Goal: Check status: Check status

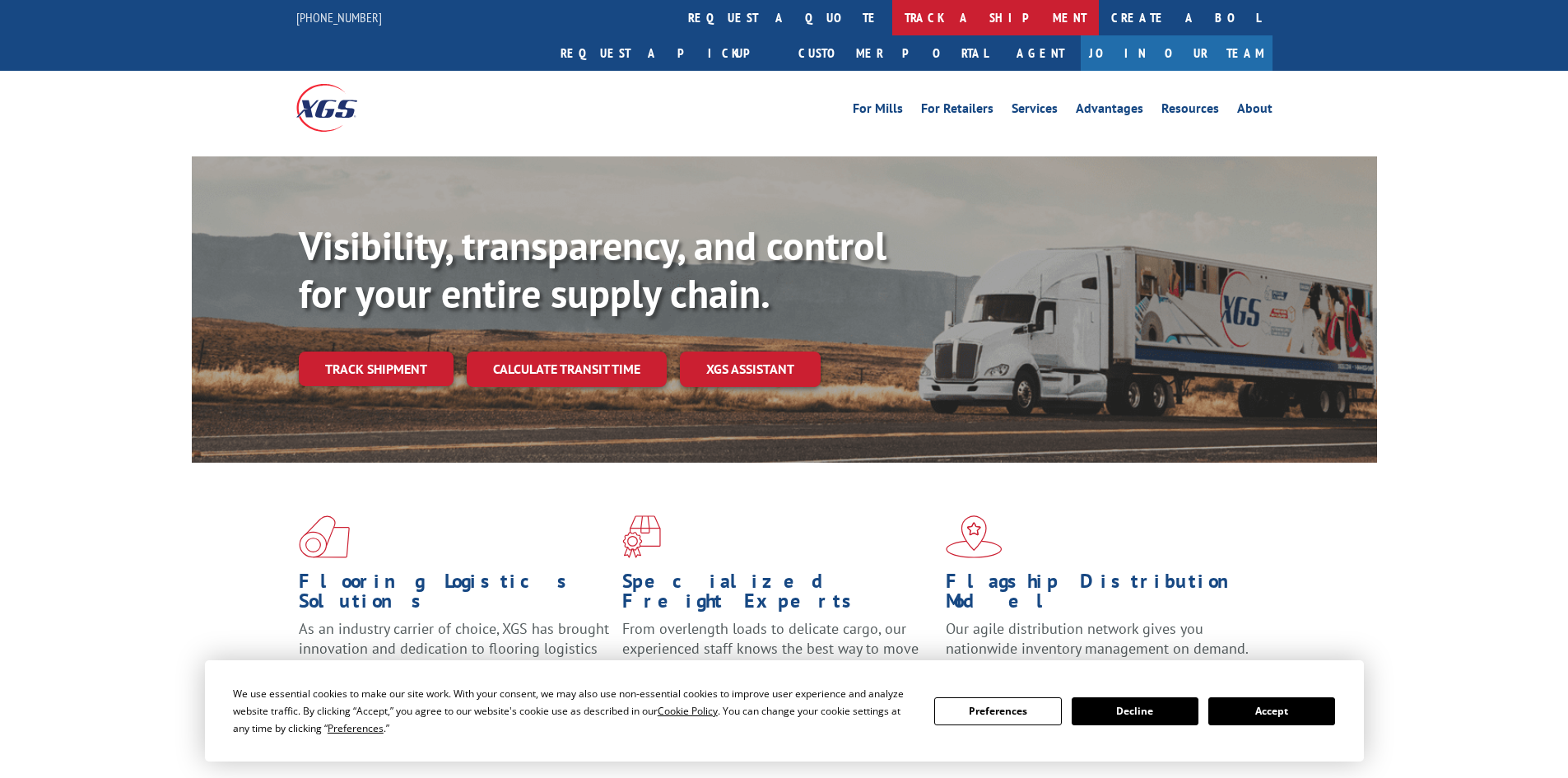
click at [892, 16] on link "track a shipment" at bounding box center [996, 17] width 206 height 36
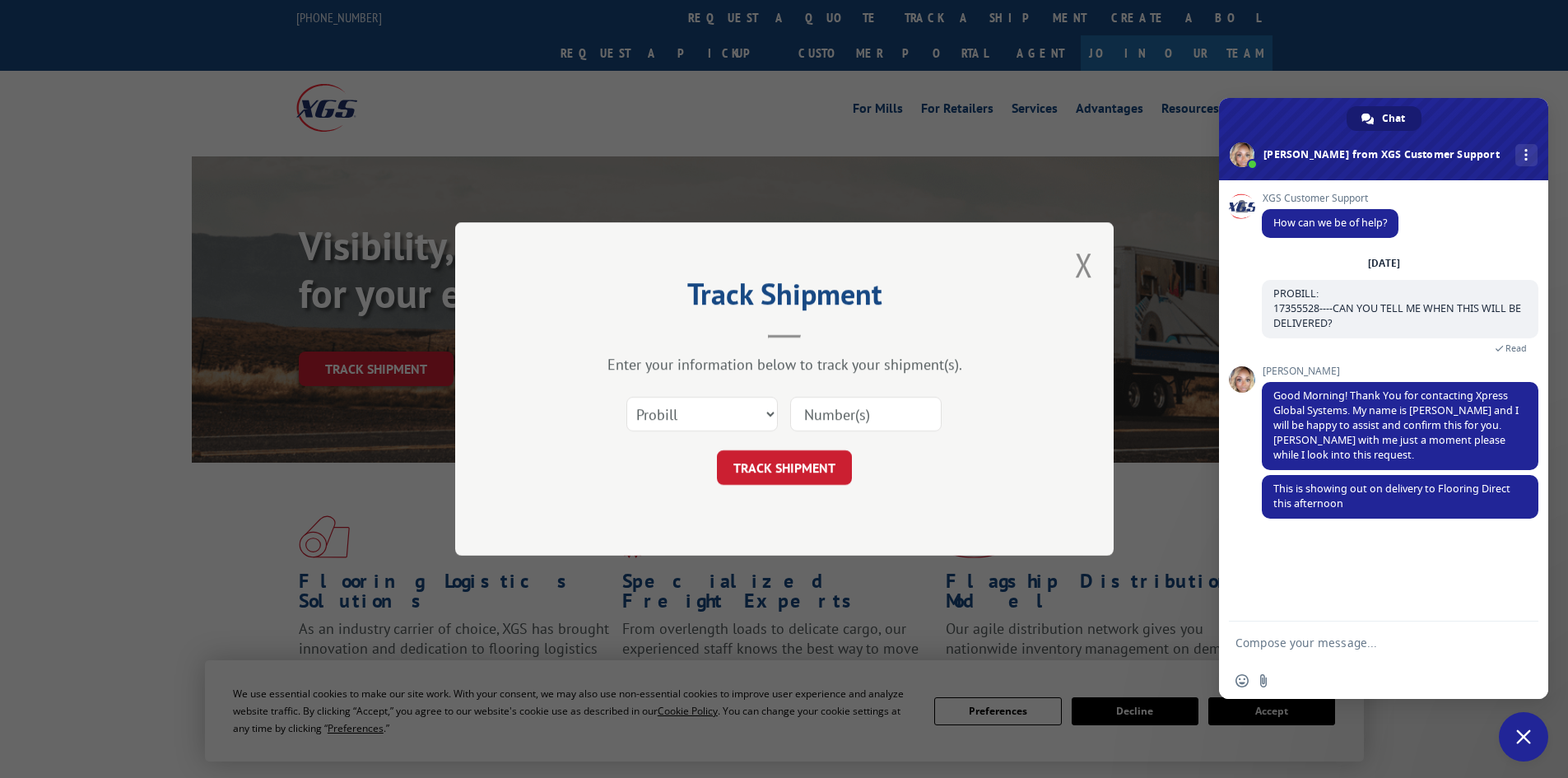
scroll to position [24, 0]
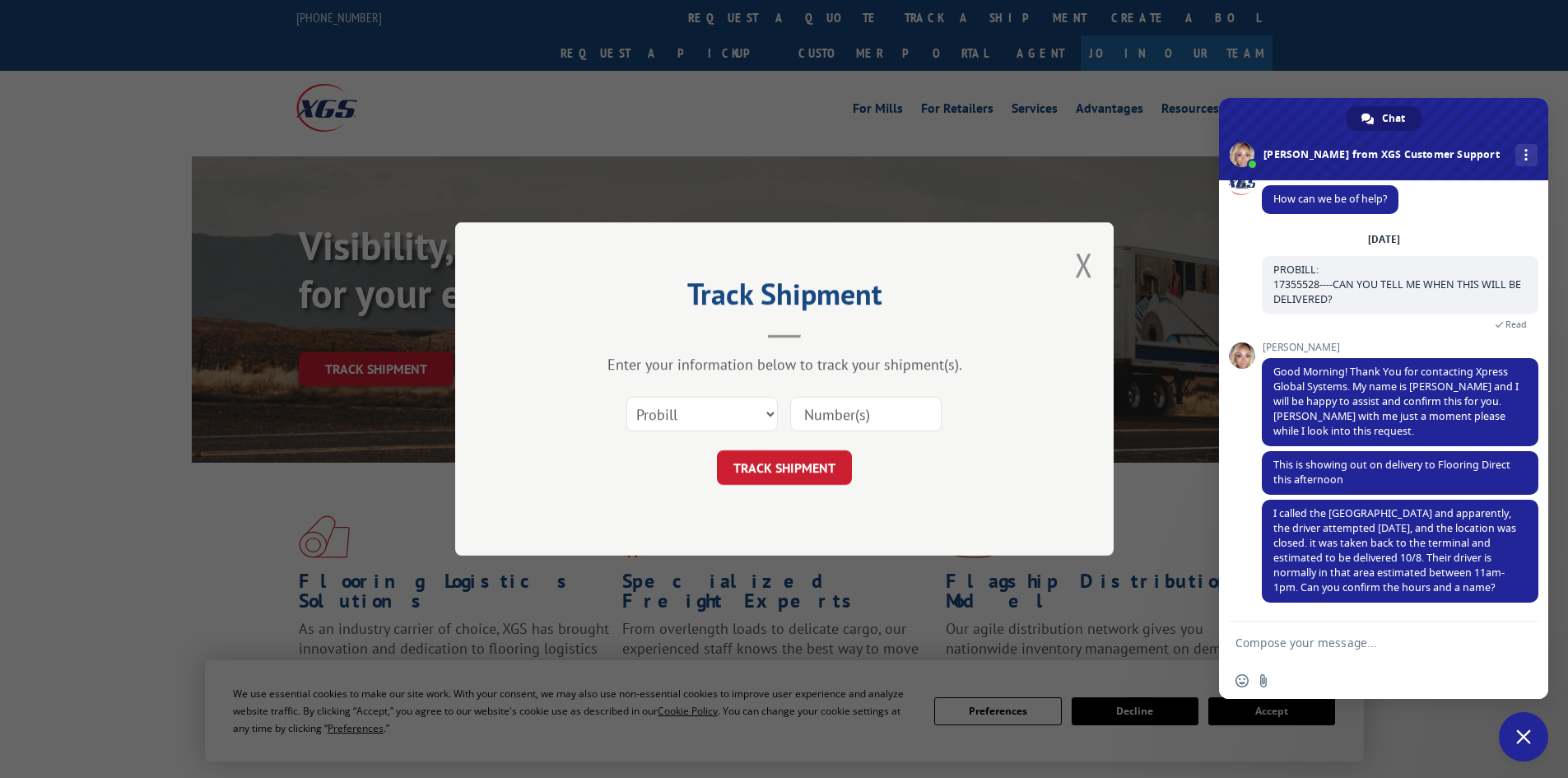
click at [804, 413] on input at bounding box center [865, 415] width 151 height 35
paste input "17355528"
type input "17355528"
click at [785, 464] on button "TRACK SHIPMENT" at bounding box center [784, 468] width 135 height 35
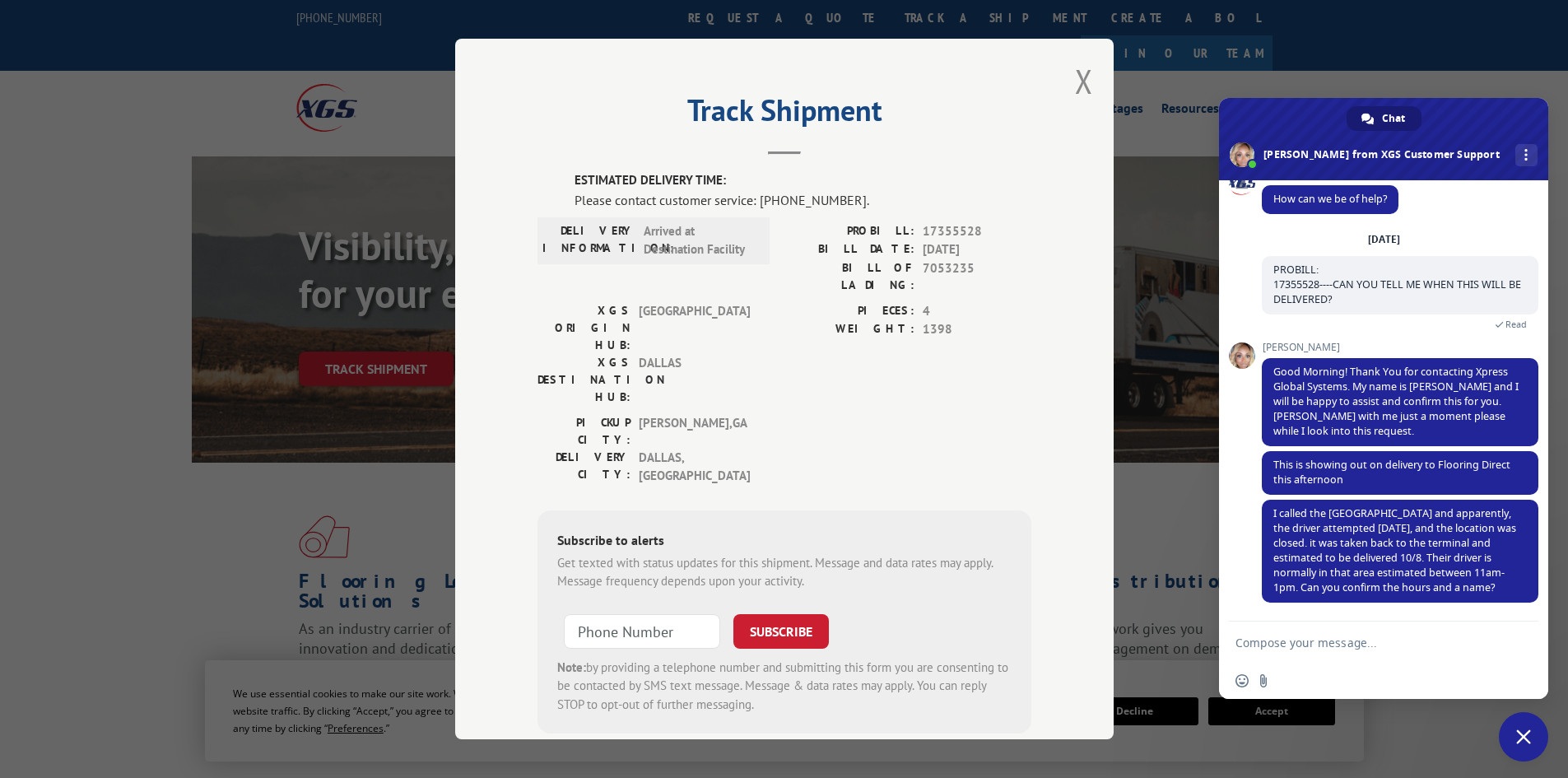
click at [1299, 642] on textarea "Compose your message..." at bounding box center [1366, 642] width 260 height 14
type textarea "thats not good. we need first thing in the morning"
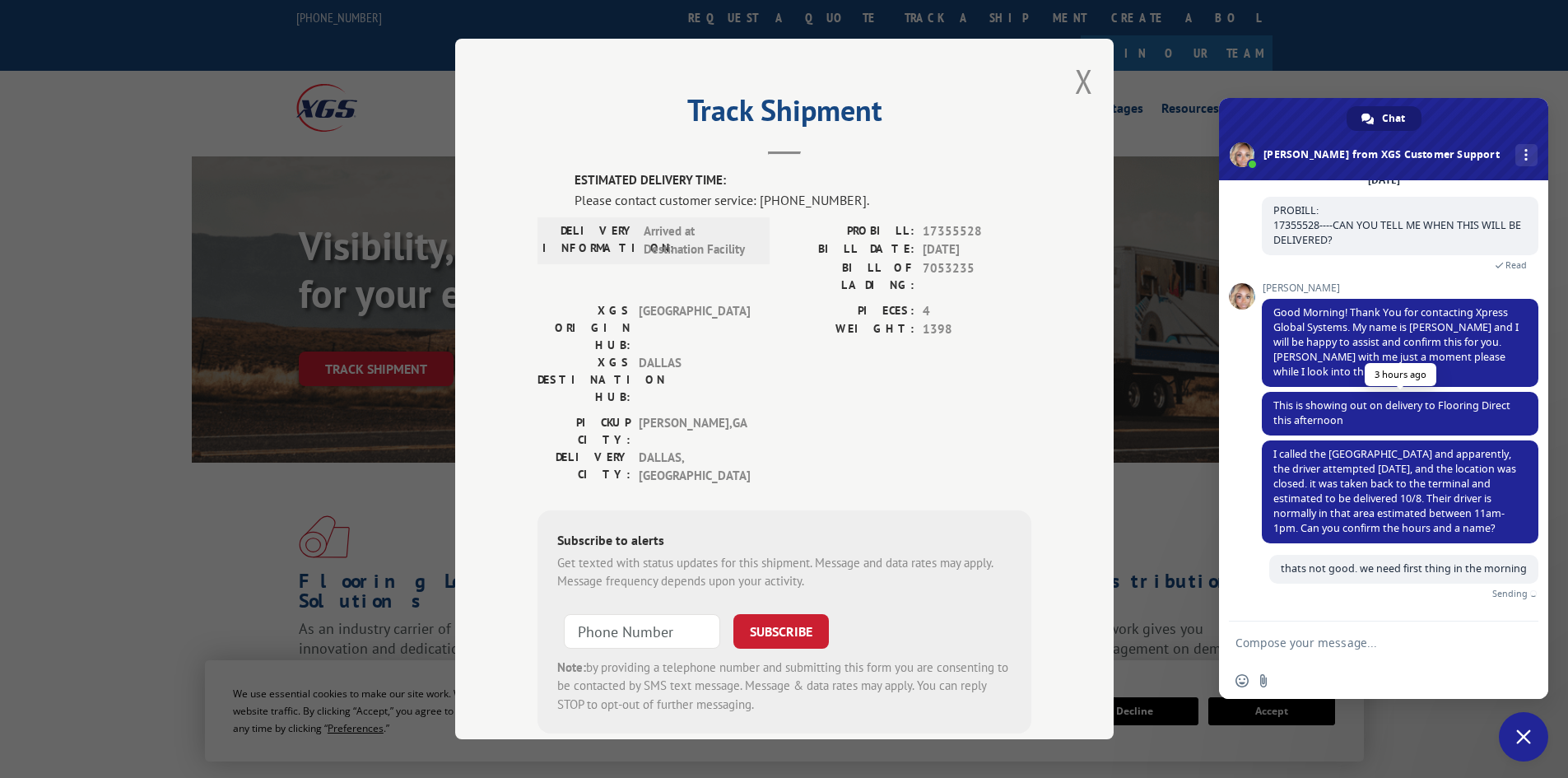
scroll to position [79, 0]
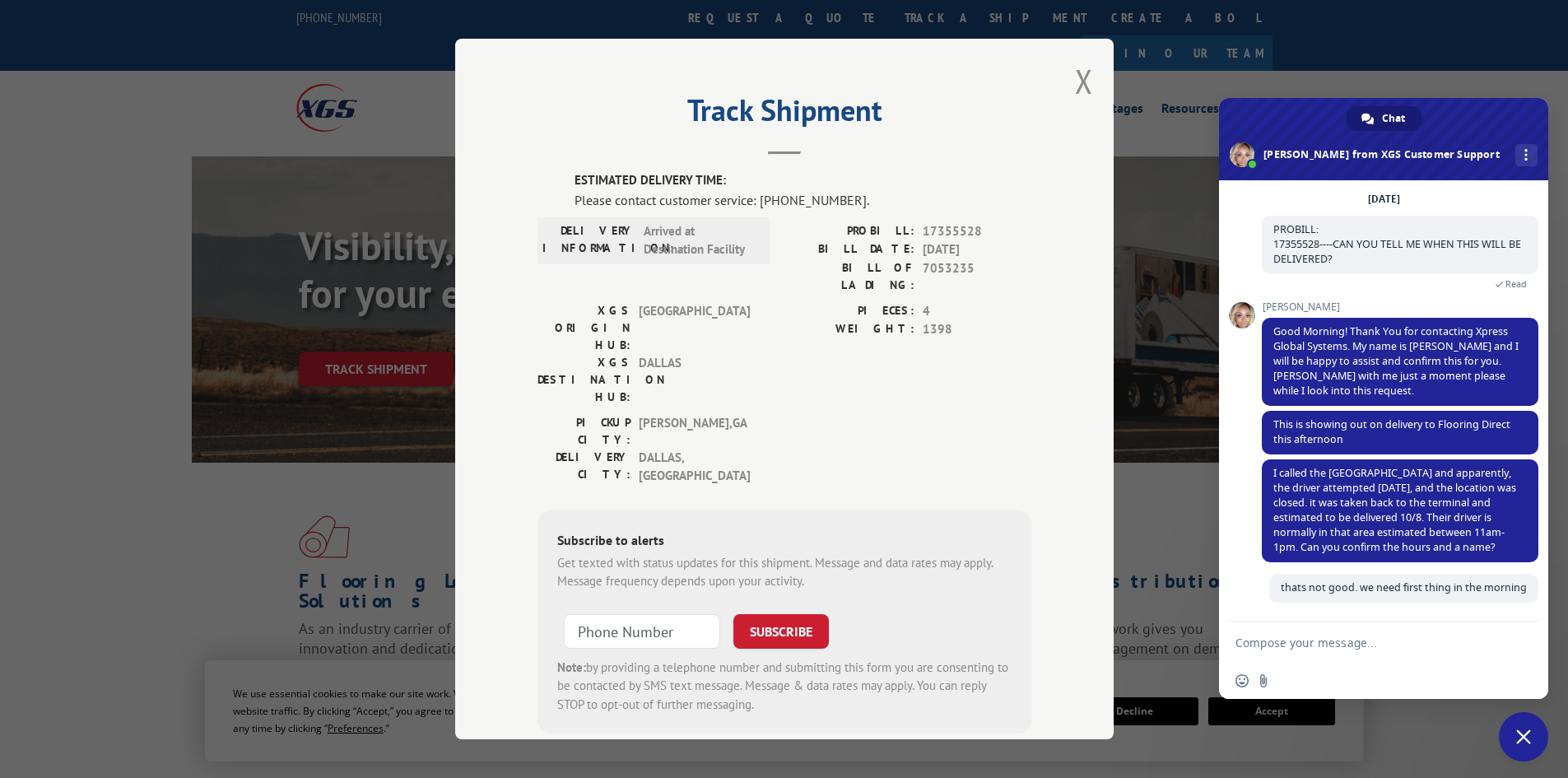
click at [1269, 637] on textarea "Compose your message..." at bounding box center [1366, 642] width 260 height 14
type textarea "our warhouse is closed at 4"
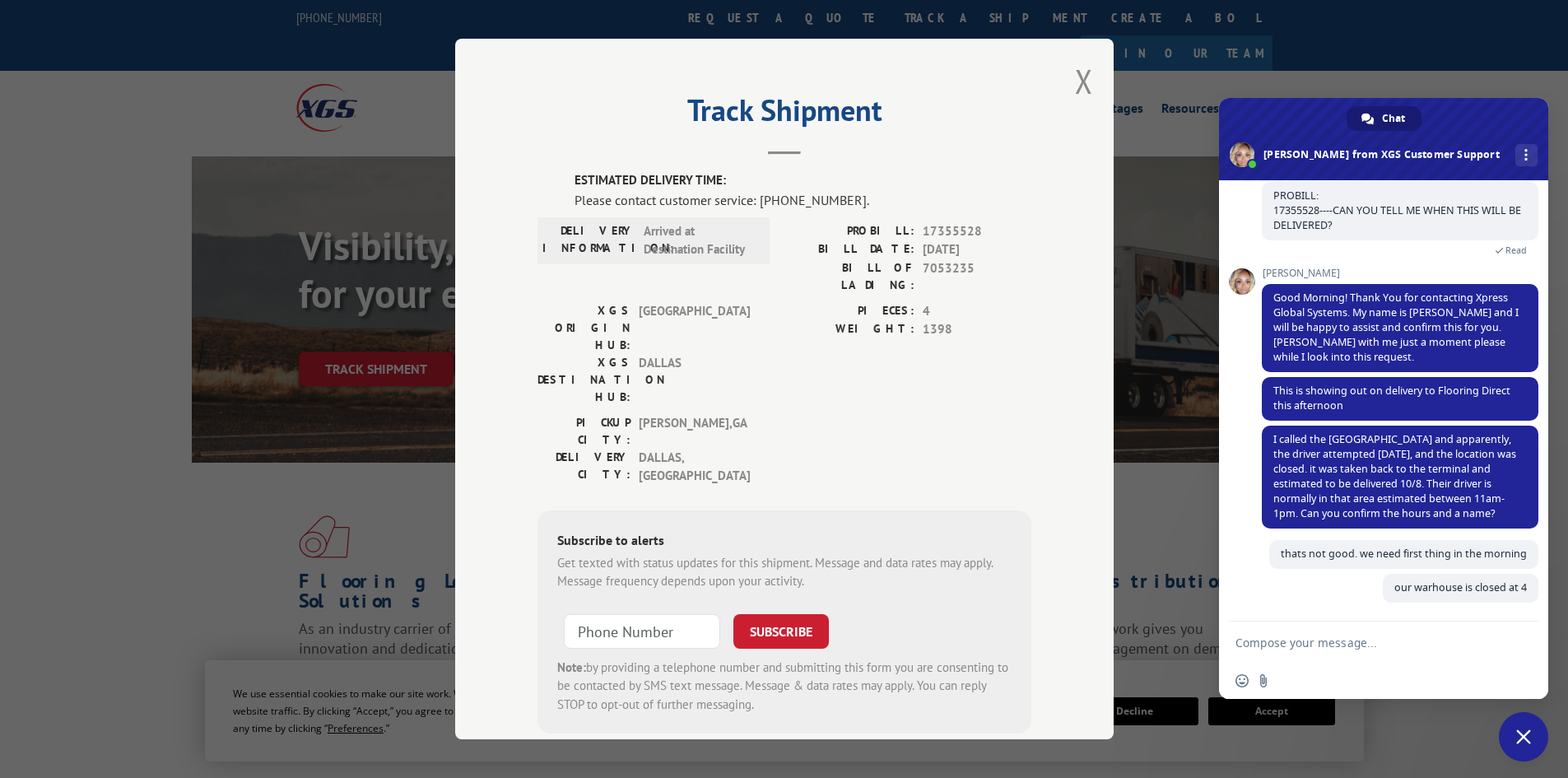
scroll to position [113, 0]
click at [795, 302] on label "PIECES:" at bounding box center [849, 311] width 130 height 19
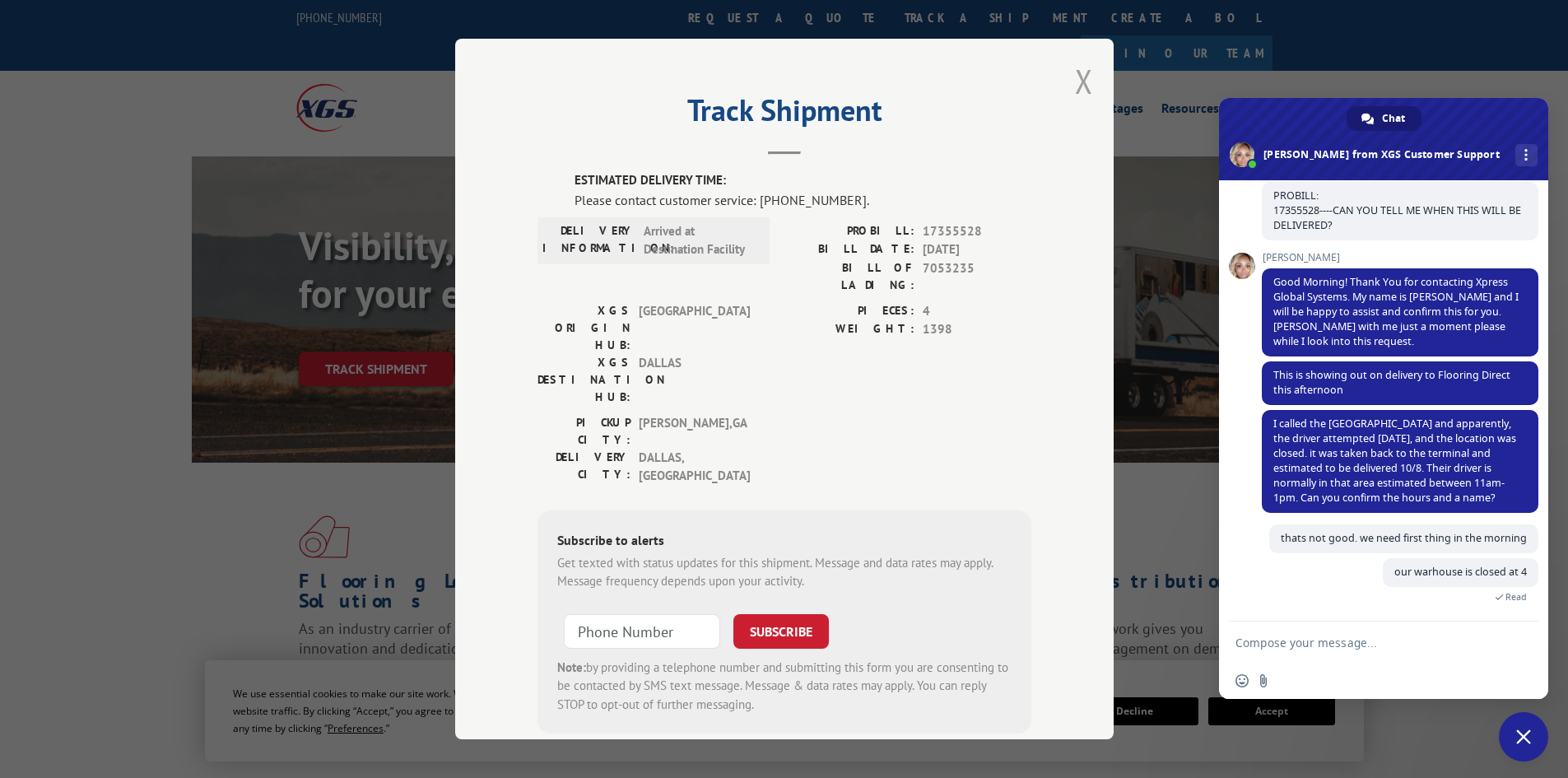
click at [1077, 72] on button "Close modal" at bounding box center [1083, 80] width 18 height 43
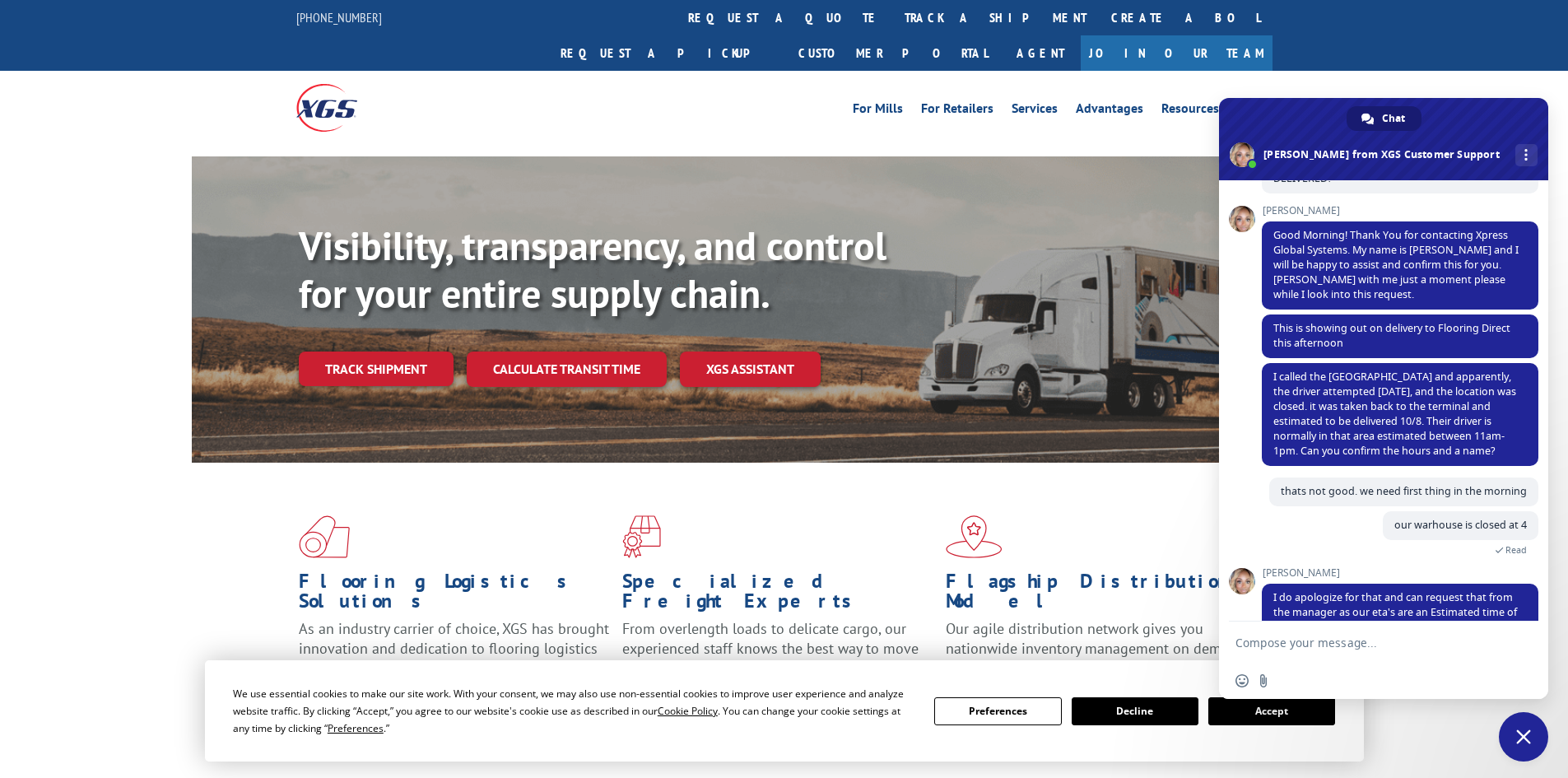
scroll to position [200, 0]
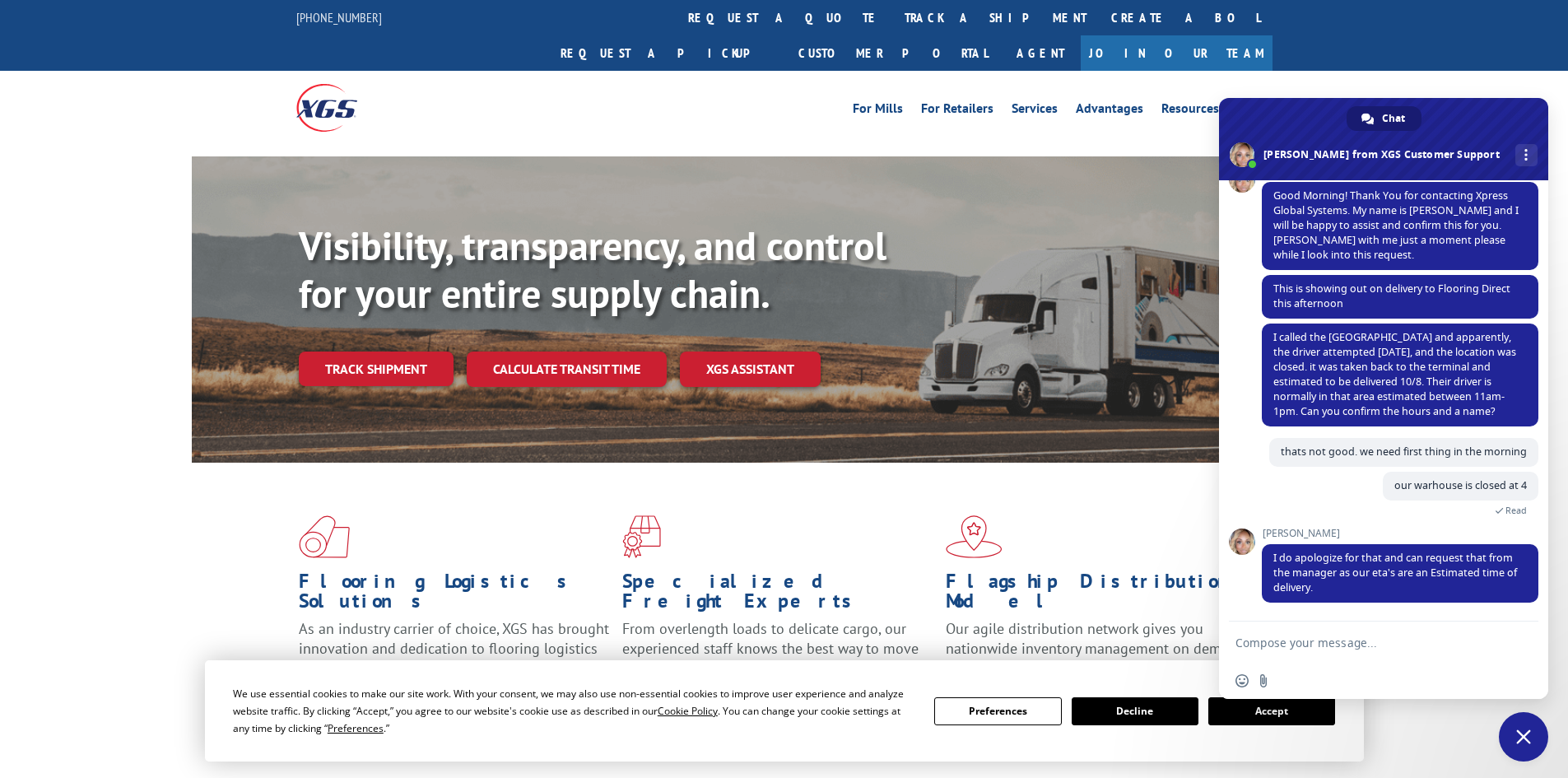
click at [1292, 642] on textarea "Compose your message..." at bounding box center [1366, 642] width 260 height 14
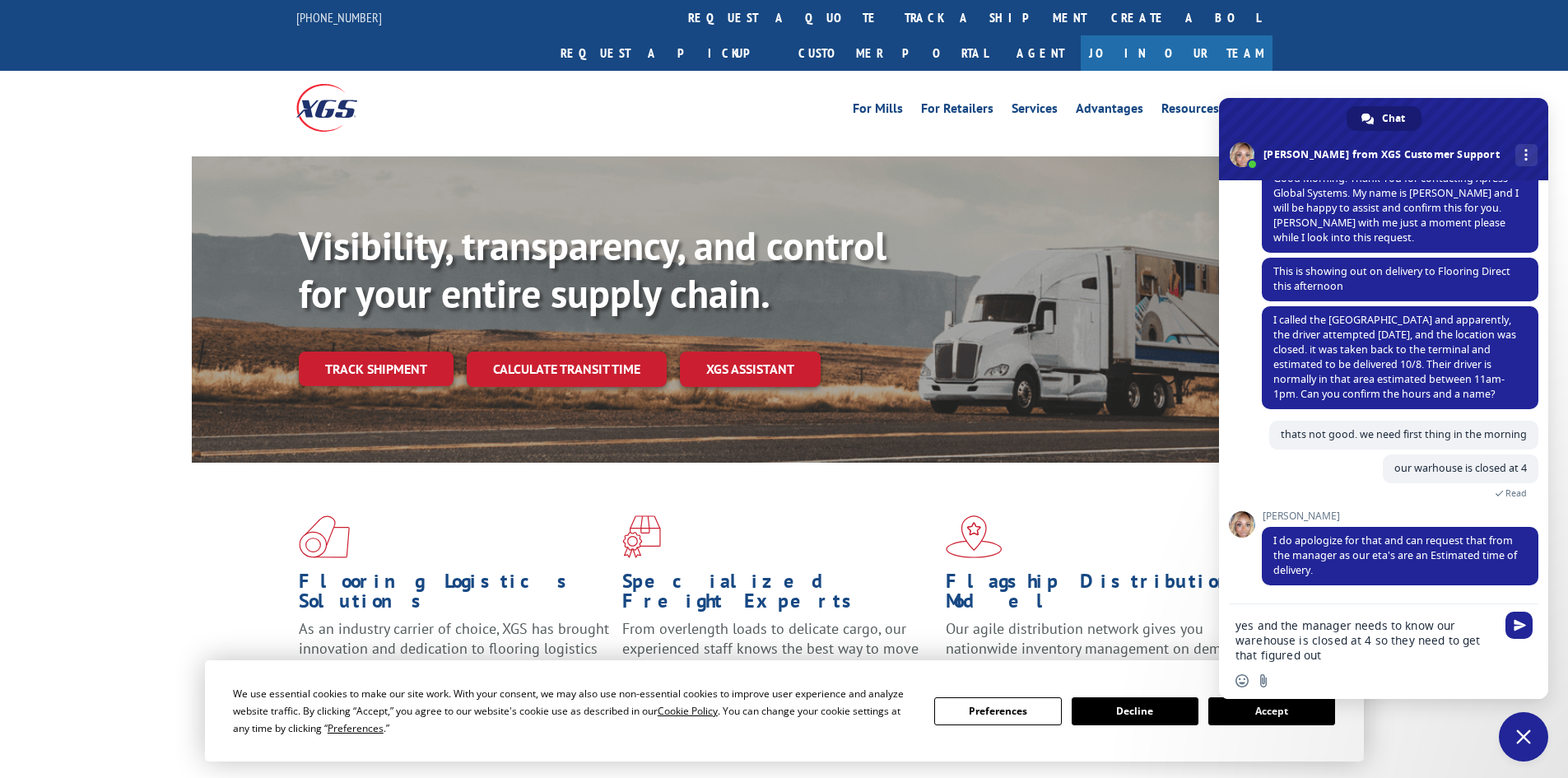
scroll to position [217, 0]
click at [1236, 679] on span "Insert an emoji" at bounding box center [1242, 681] width 13 height 13
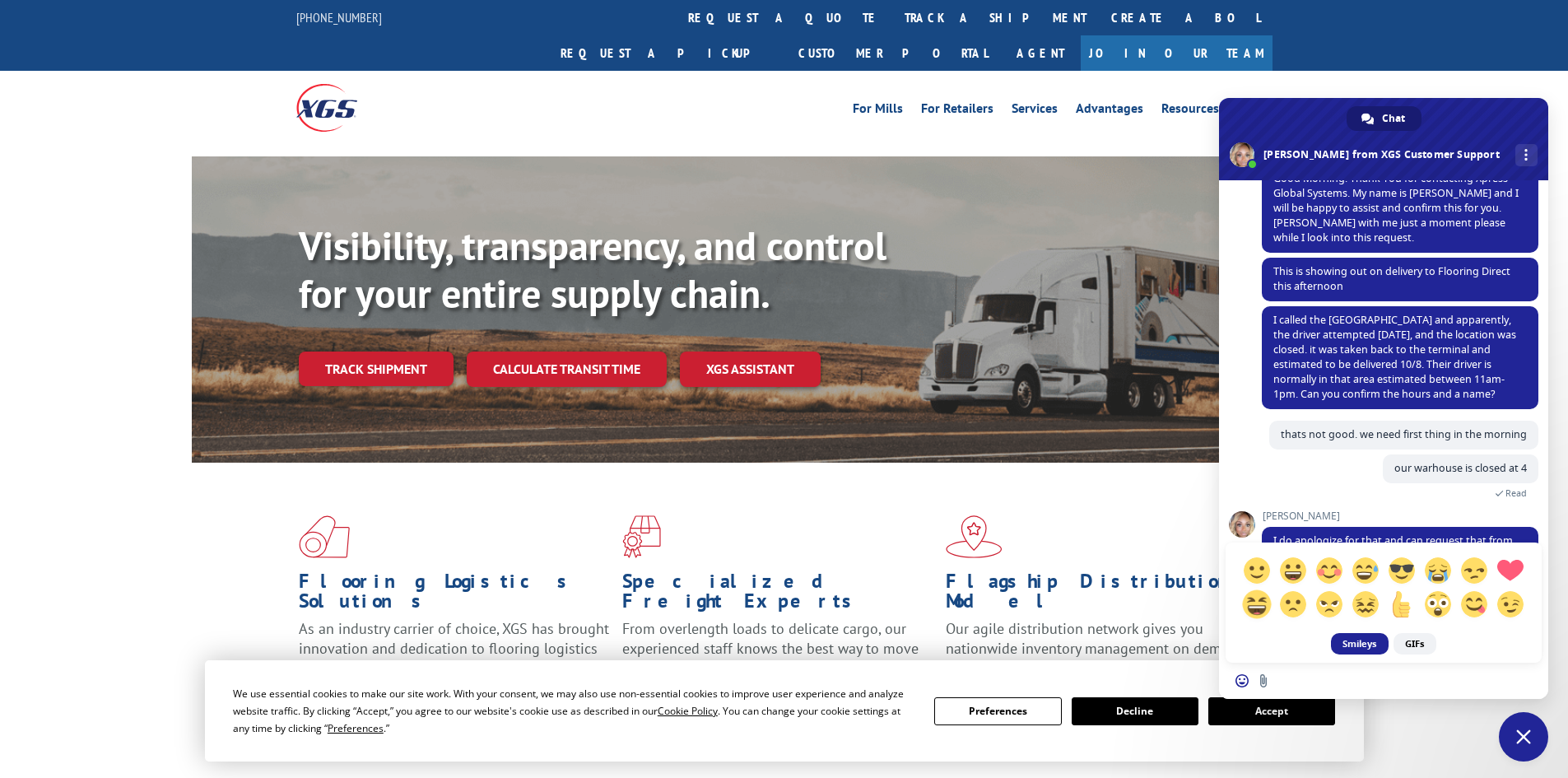
click at [1260, 596] on span at bounding box center [1257, 604] width 29 height 29
type textarea ":'D yes and the manager needs to know our warehouse is closed at 4 so they need…"
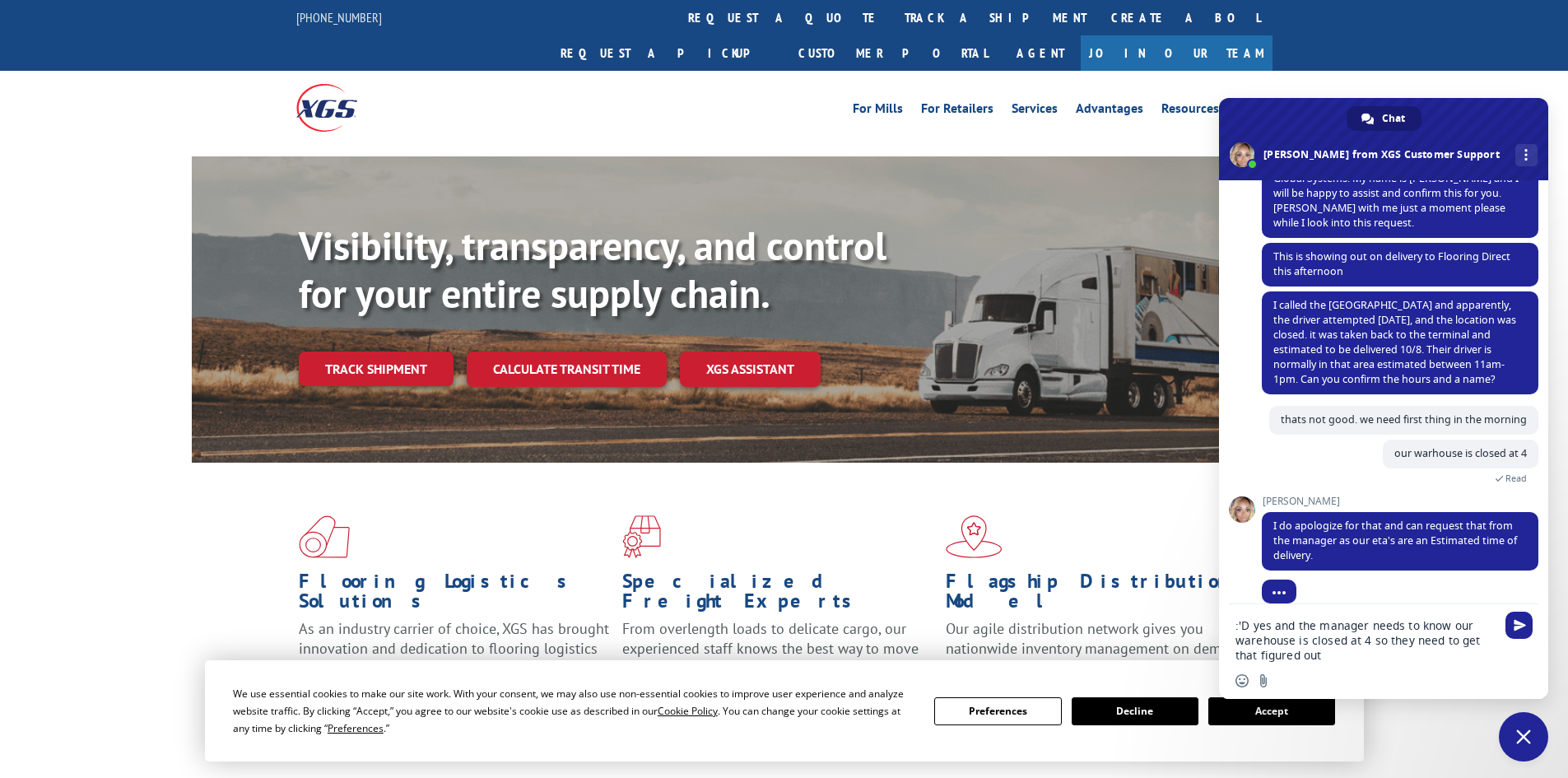
scroll to position [249, 0]
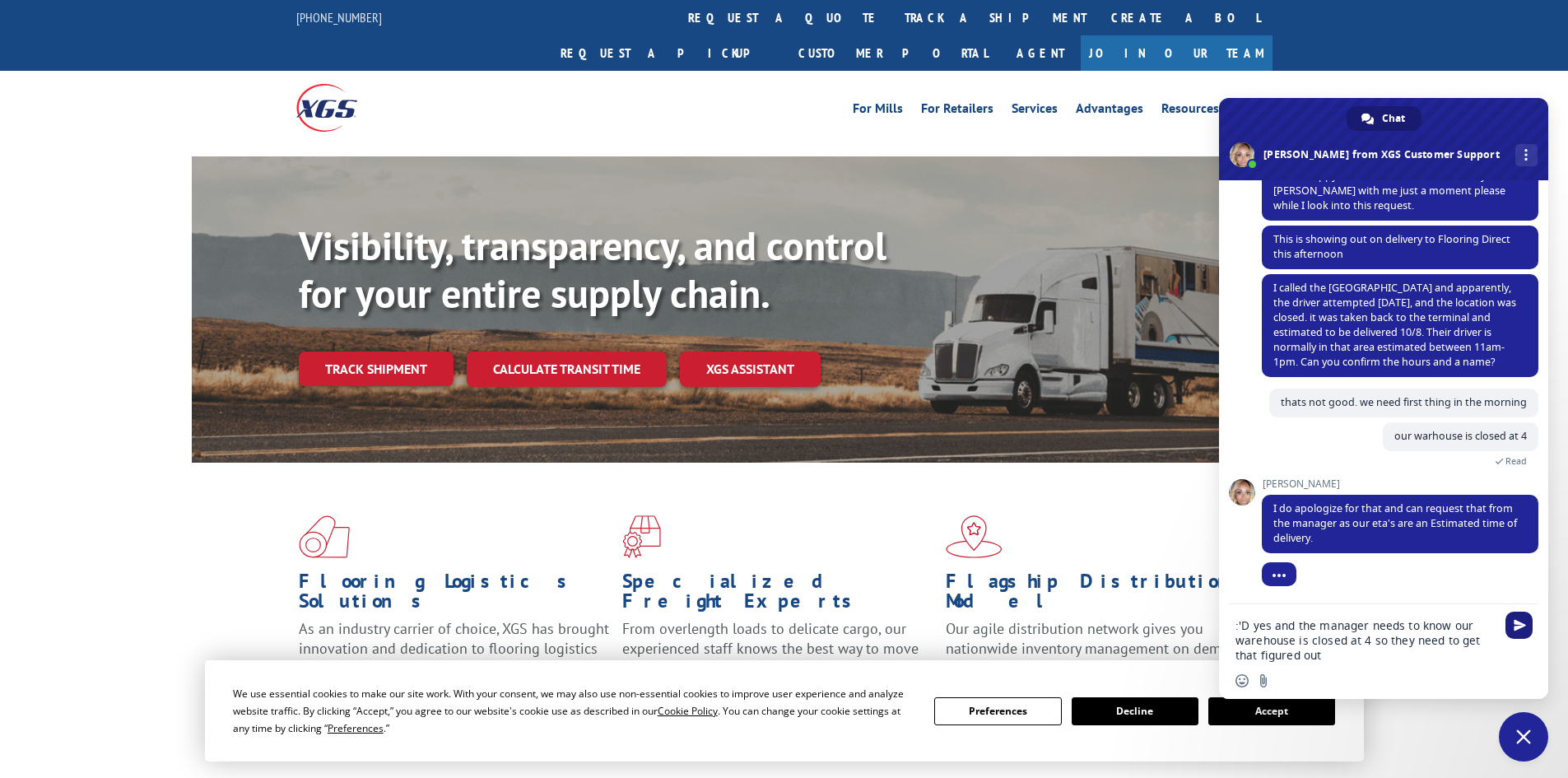
click at [1516, 624] on span "Send" at bounding box center [1519, 625] width 13 height 13
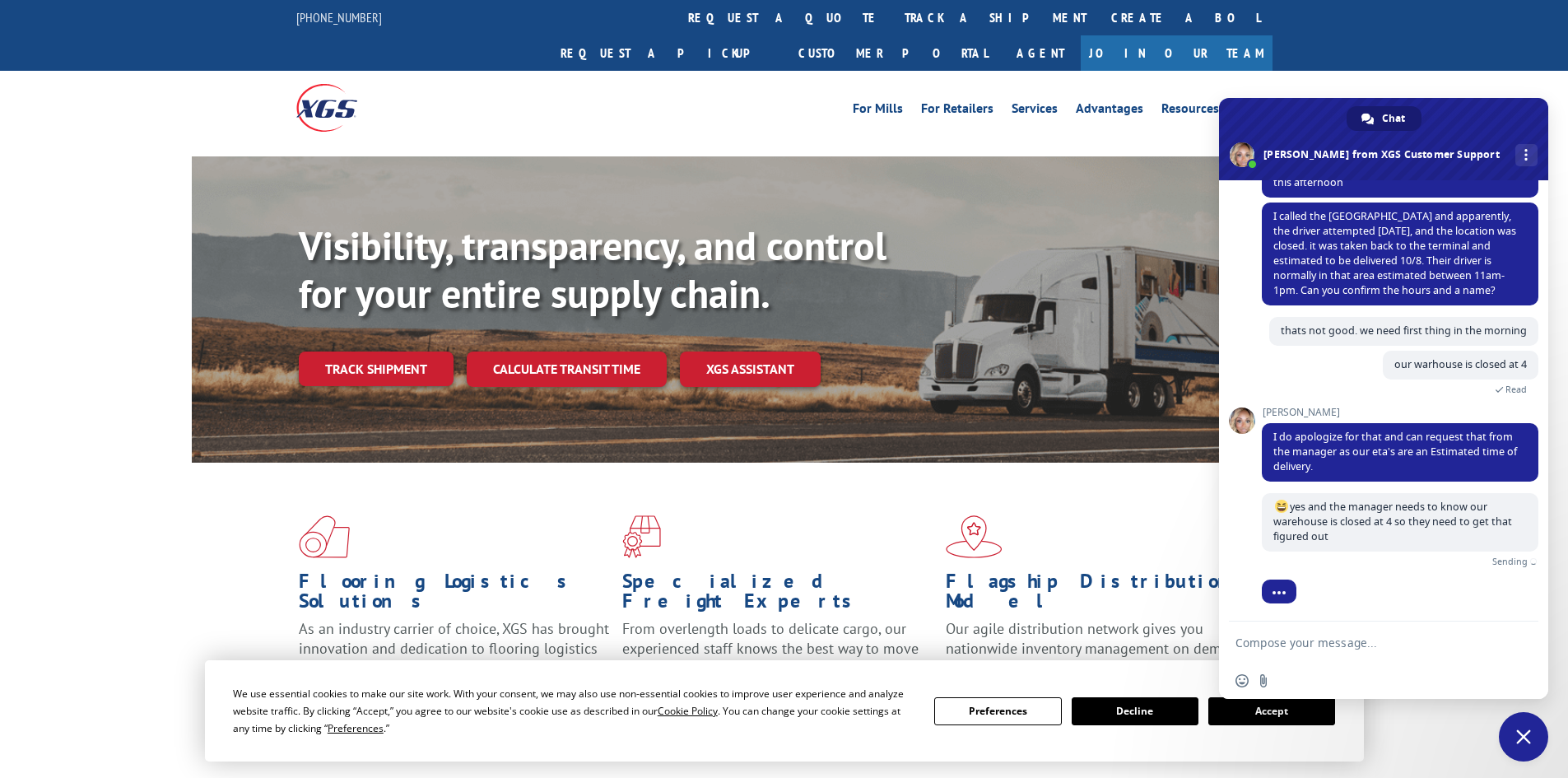
scroll to position [302, 0]
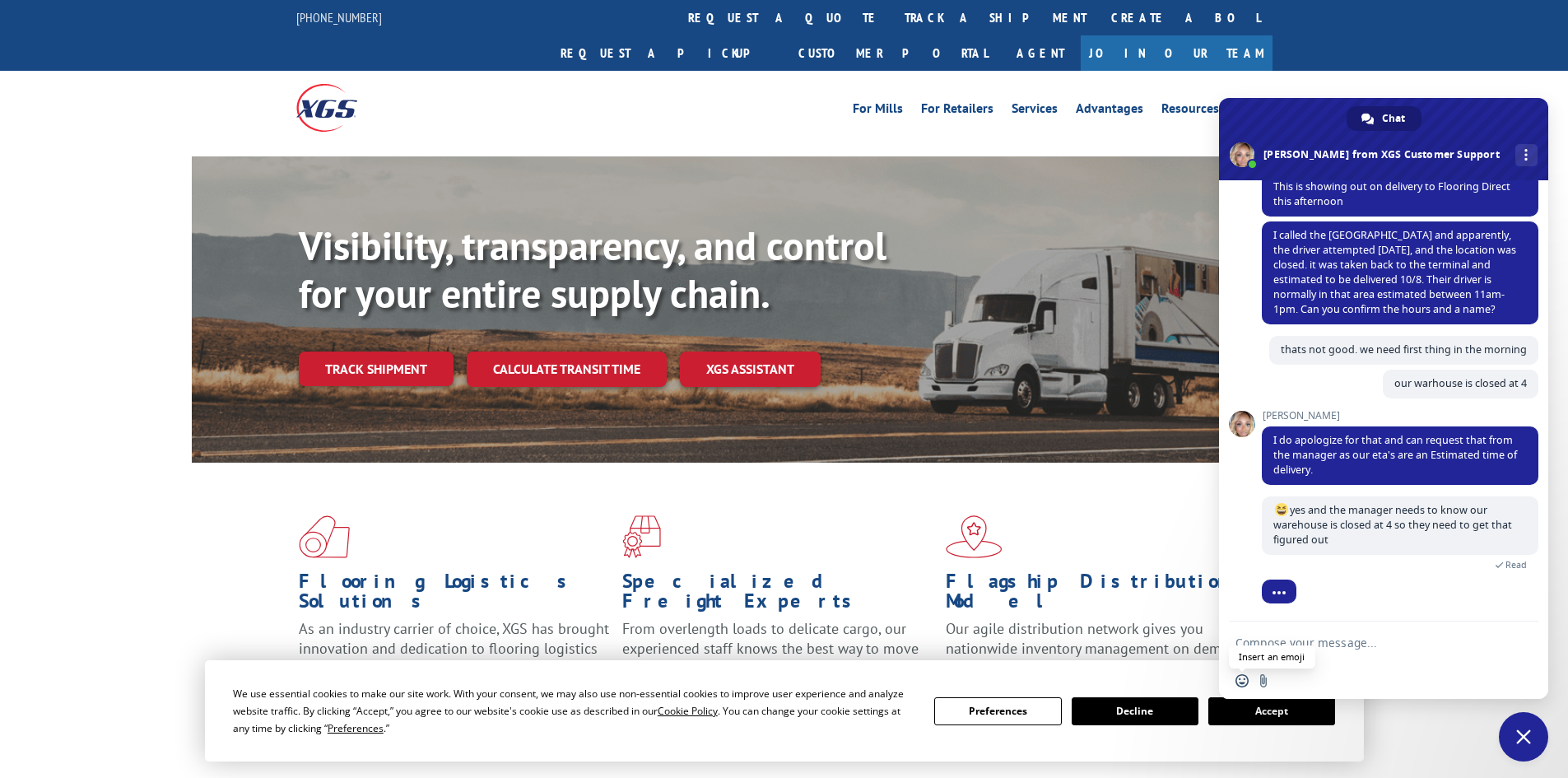
click at [1238, 681] on span "Insert an emoji" at bounding box center [1242, 681] width 13 height 13
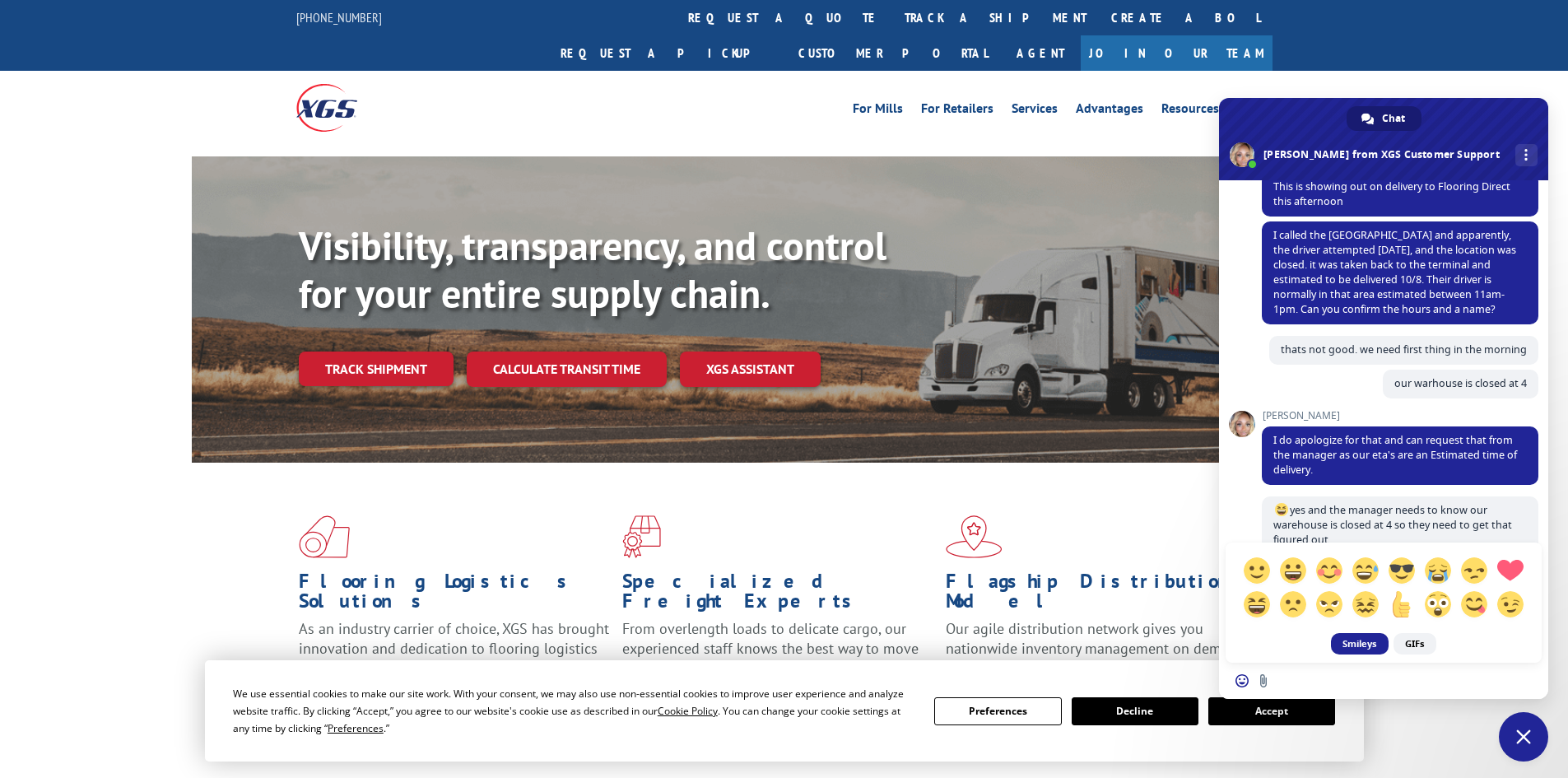
click at [1283, 572] on span at bounding box center [1292, 570] width 26 height 26
type textarea ":D"
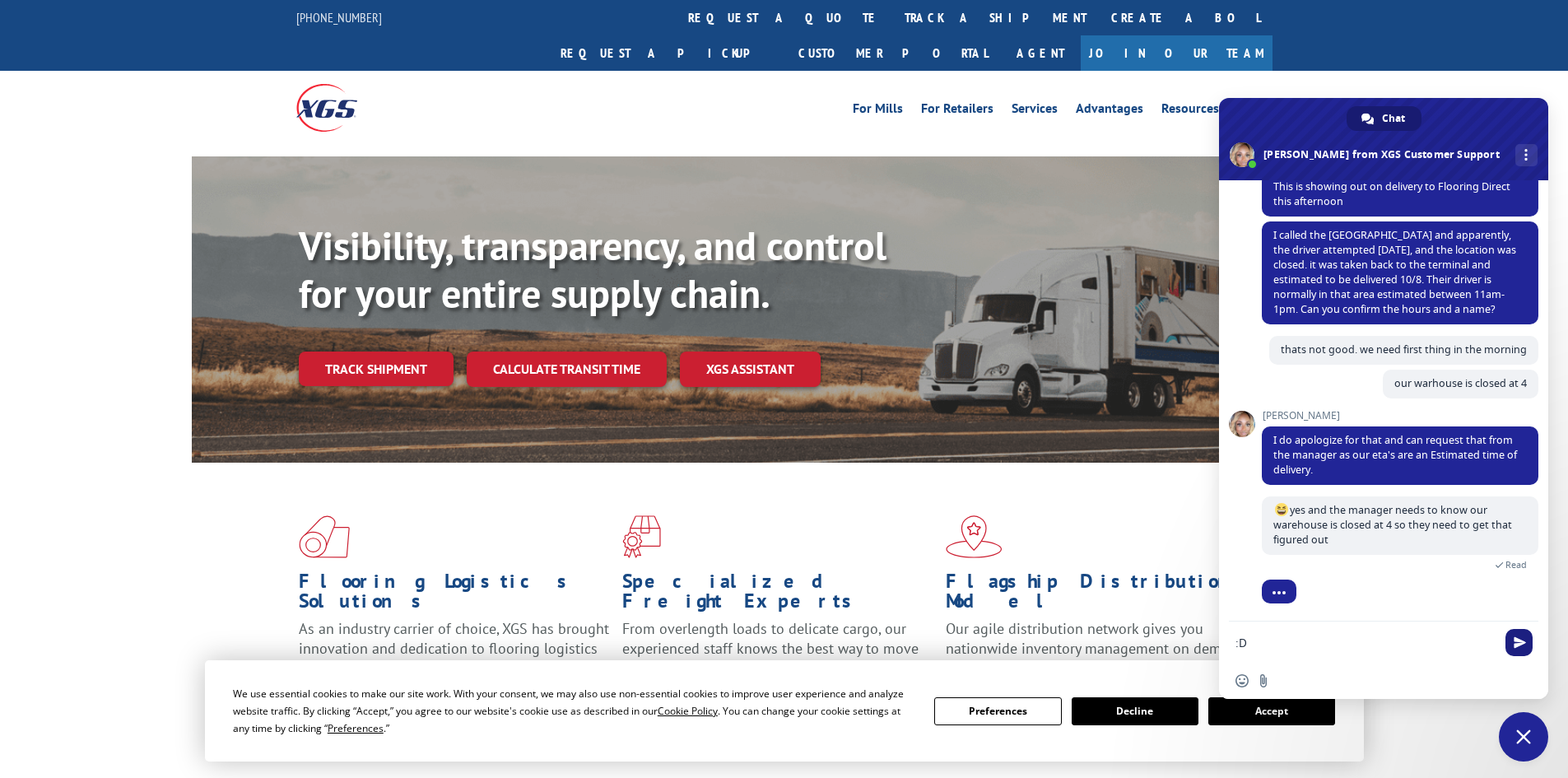
click at [1514, 638] on span "Send" at bounding box center [1519, 642] width 13 height 13
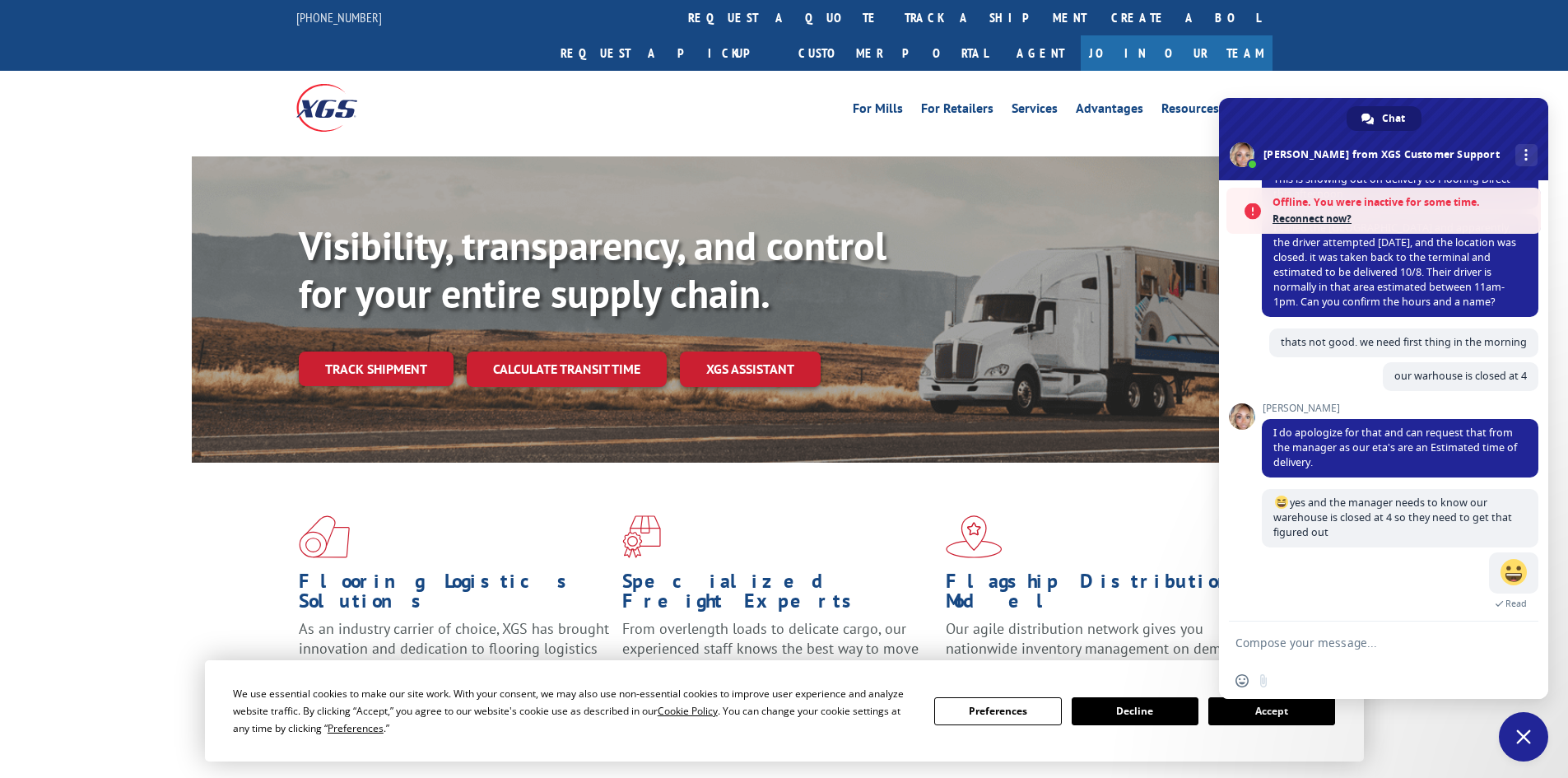
scroll to position [480, 0]
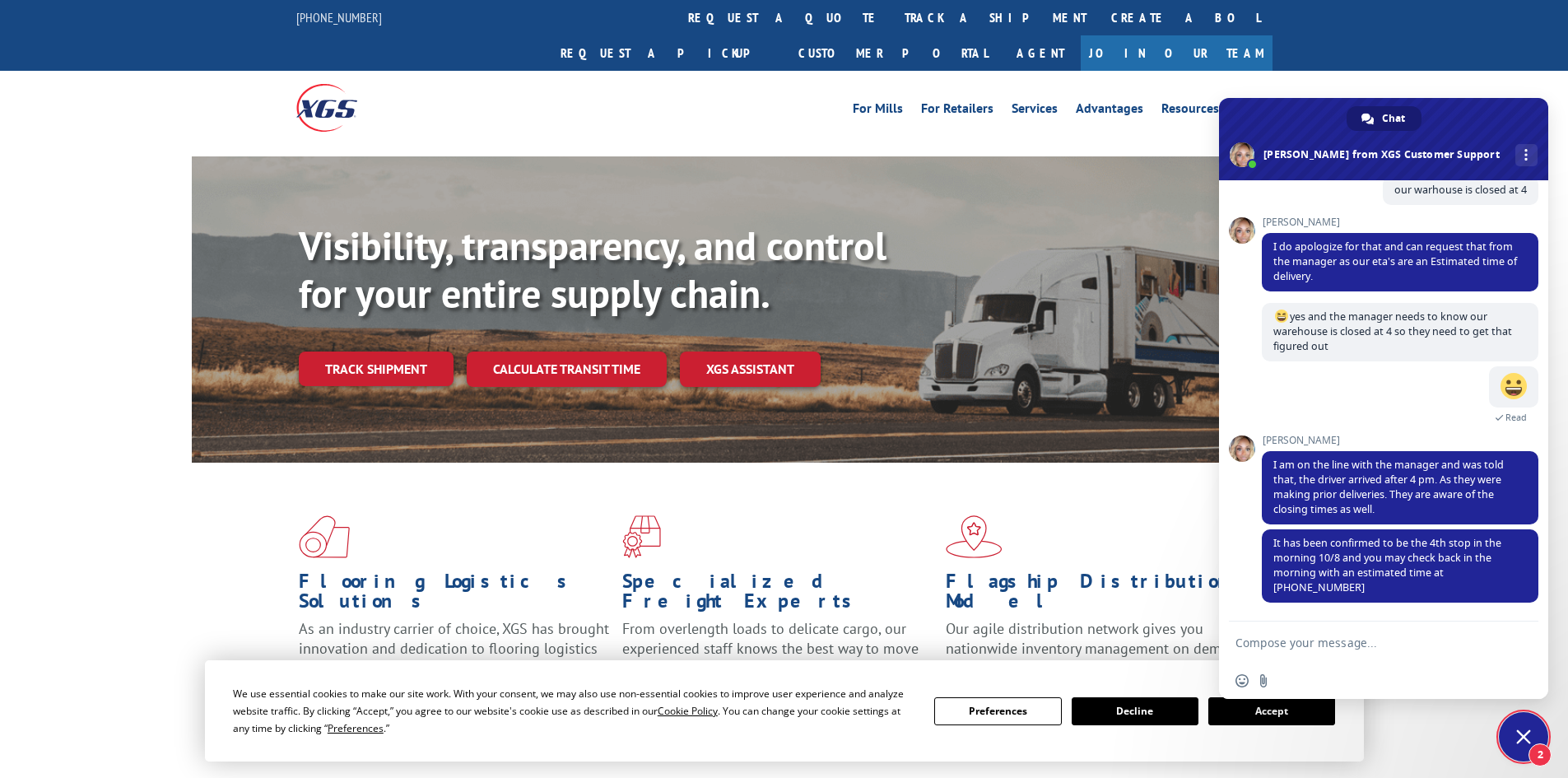
click at [1320, 645] on textarea "Compose your message..." at bounding box center [1366, 642] width 260 height 14
type textarea "okay thank you:)"
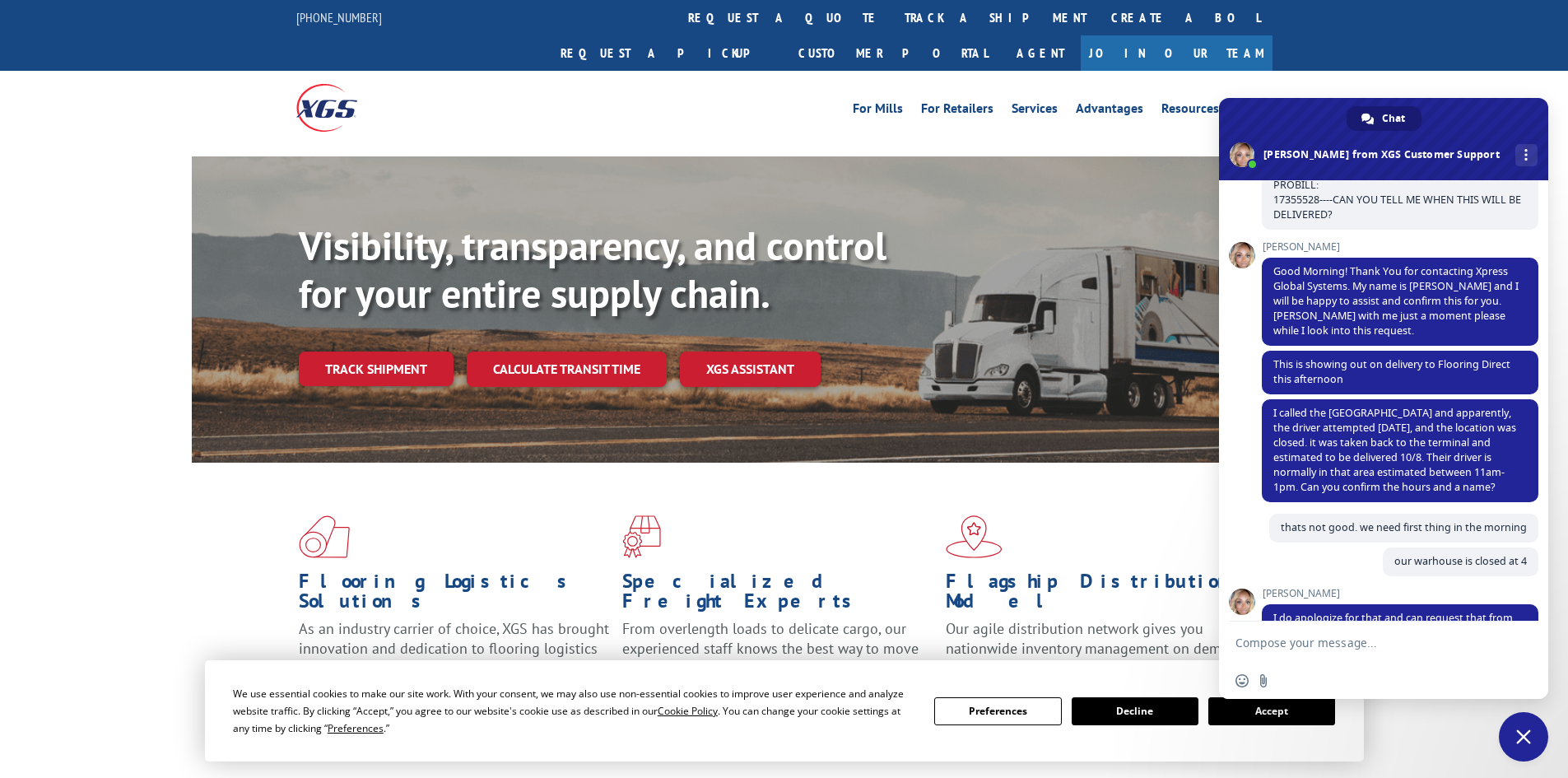
scroll to position [521, 0]
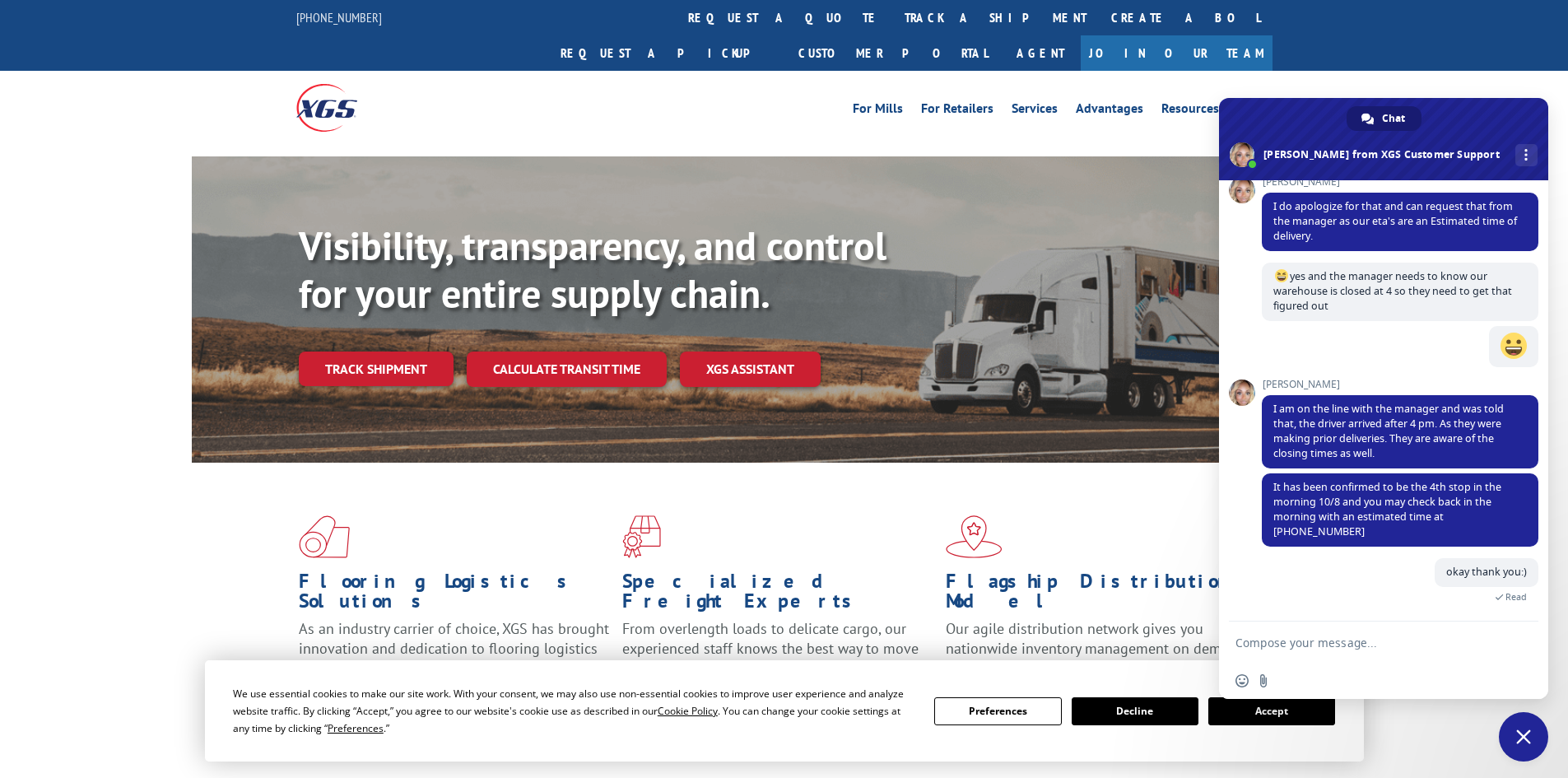
click at [130, 319] on div "Visibility, transparency, and control for your entire supply chain. Track shipm…" at bounding box center [784, 325] width 1568 height 338
